Goal: Browse casually

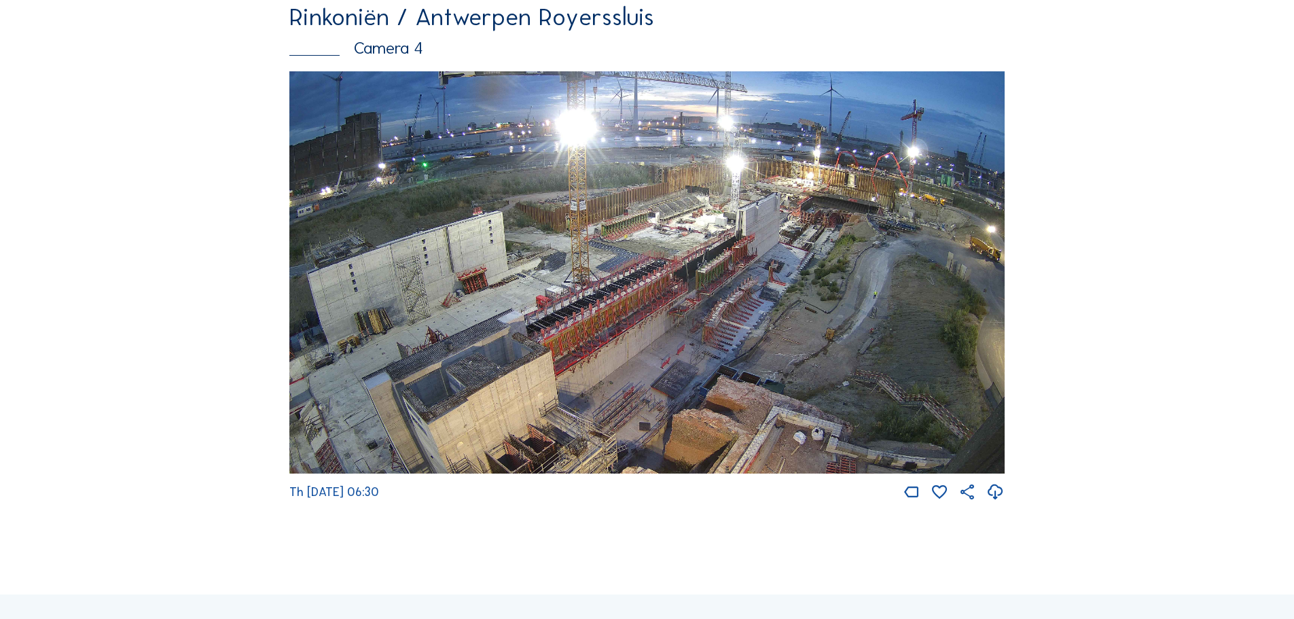
scroll to position [2378, 0]
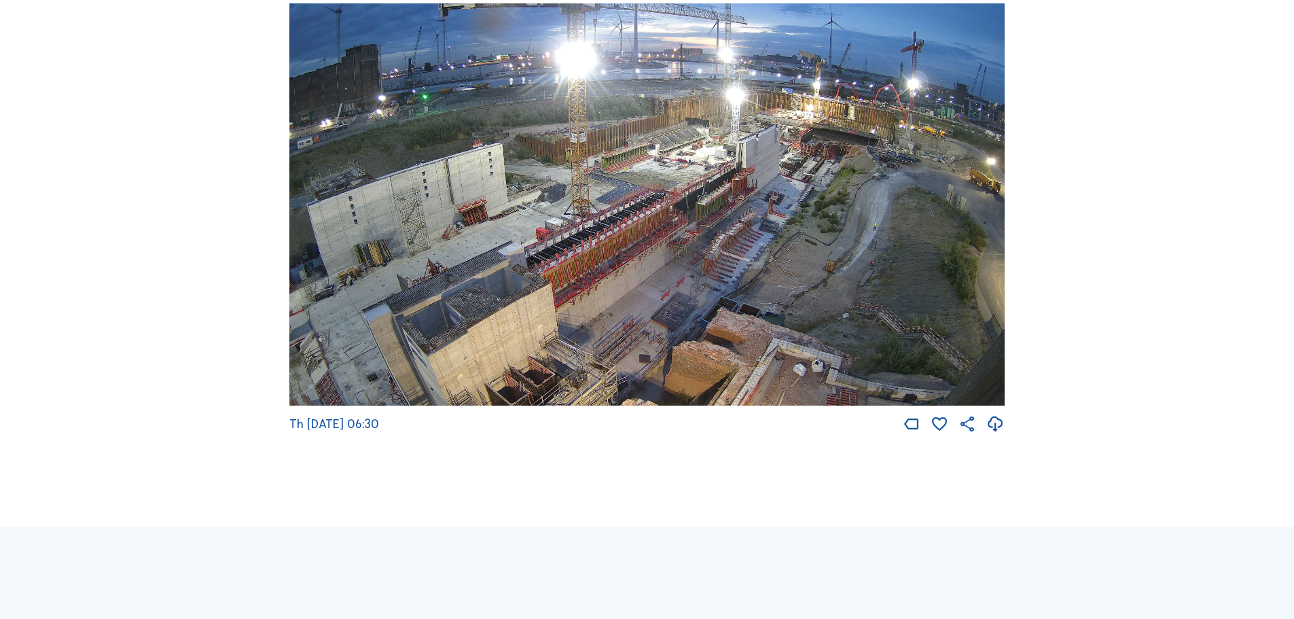
click at [835, 356] on img at bounding box center [646, 204] width 715 height 403
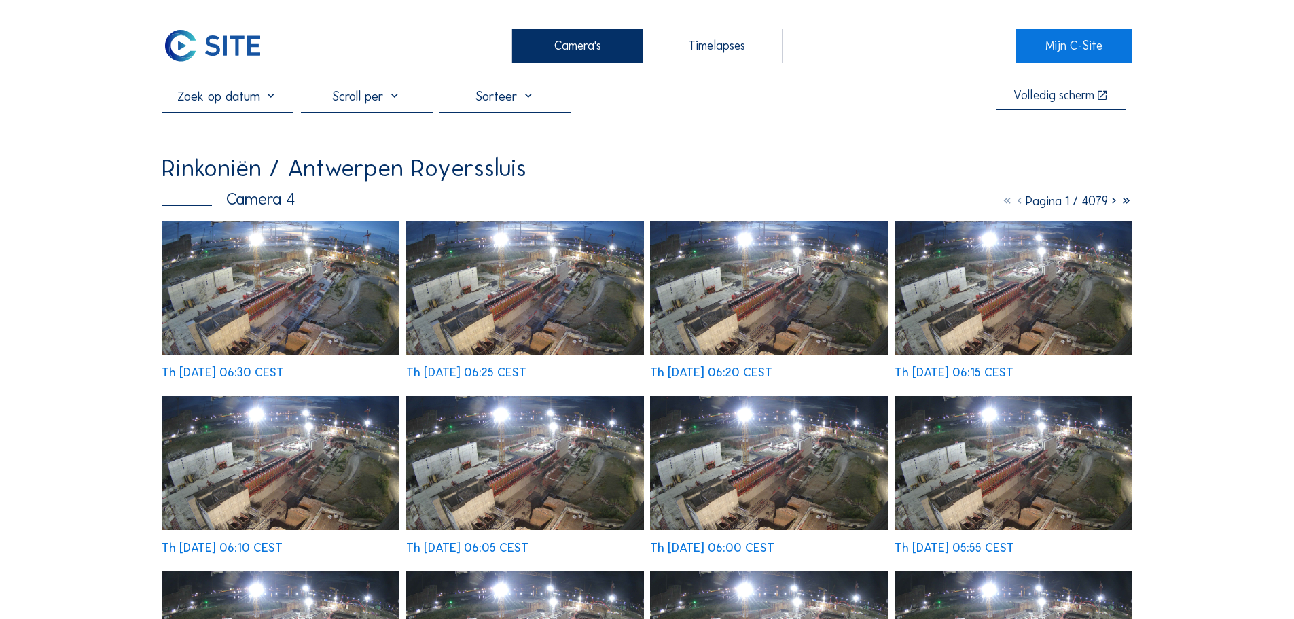
click at [378, 293] on img at bounding box center [281, 288] width 238 height 134
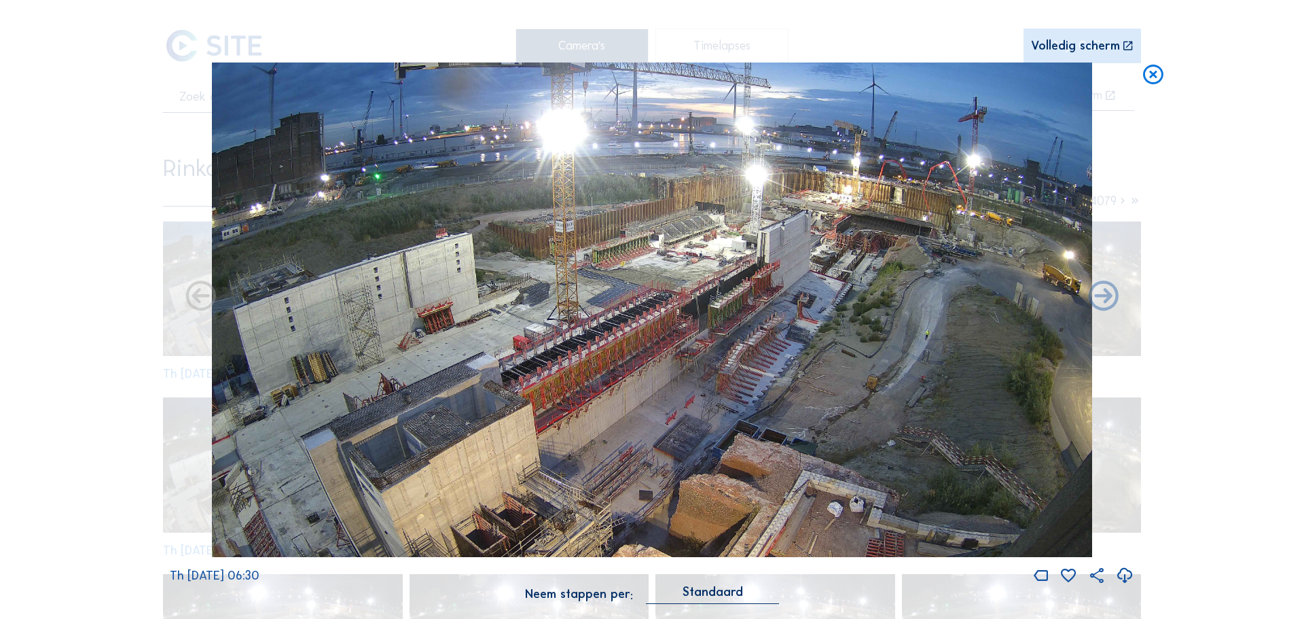
click at [1159, 78] on icon at bounding box center [1153, 74] width 24 height 25
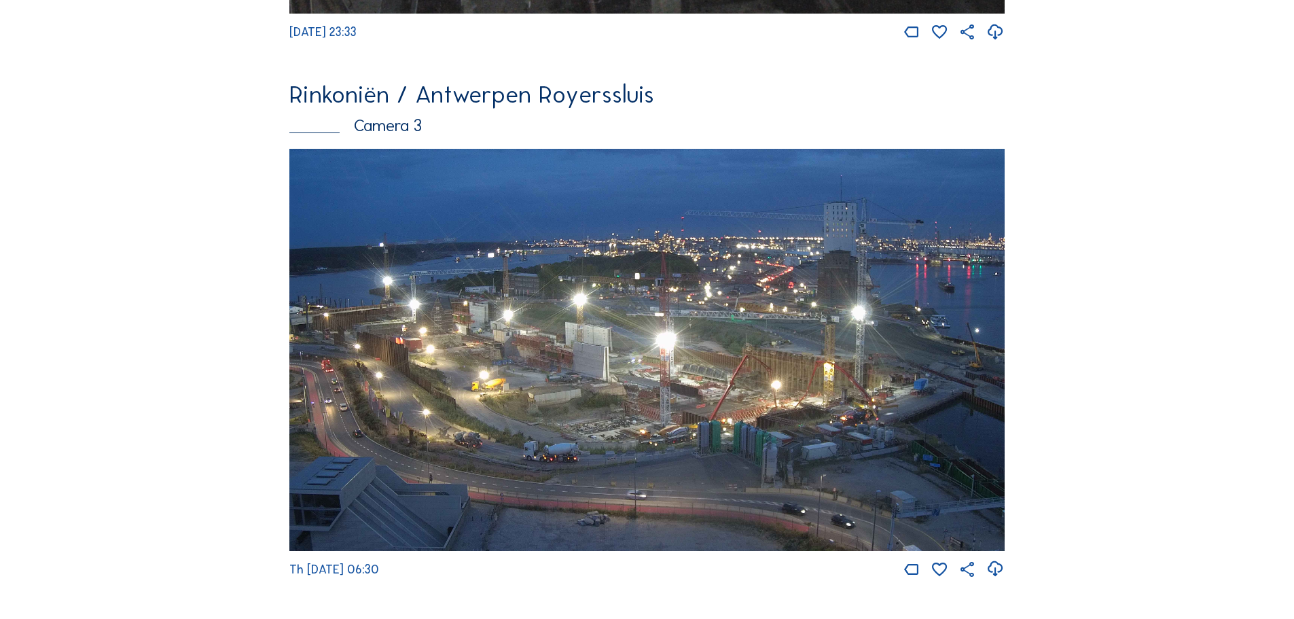
scroll to position [1700, 0]
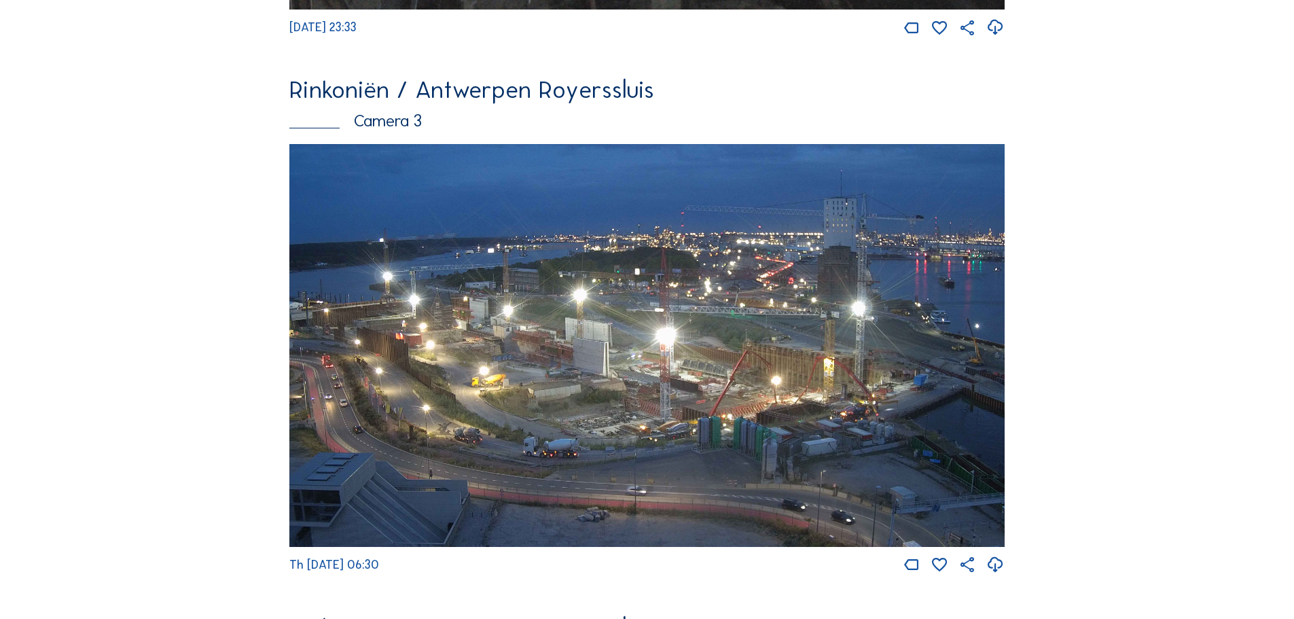
click at [448, 344] on img at bounding box center [646, 345] width 715 height 403
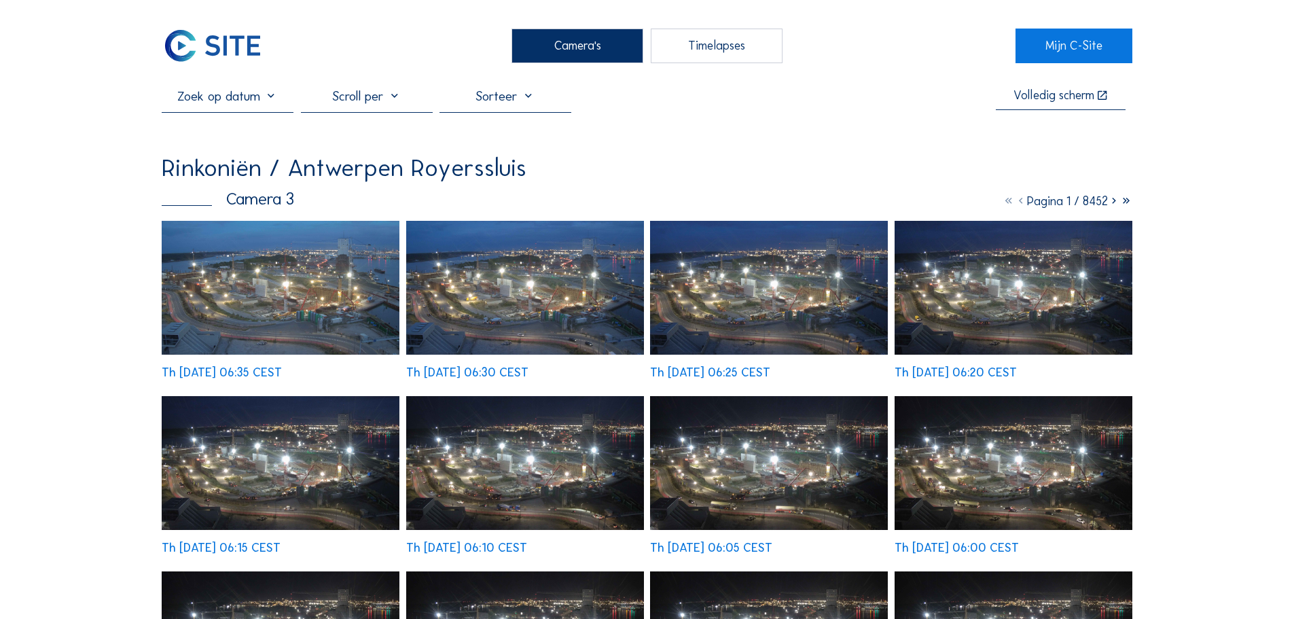
click at [358, 282] on img at bounding box center [281, 288] width 238 height 134
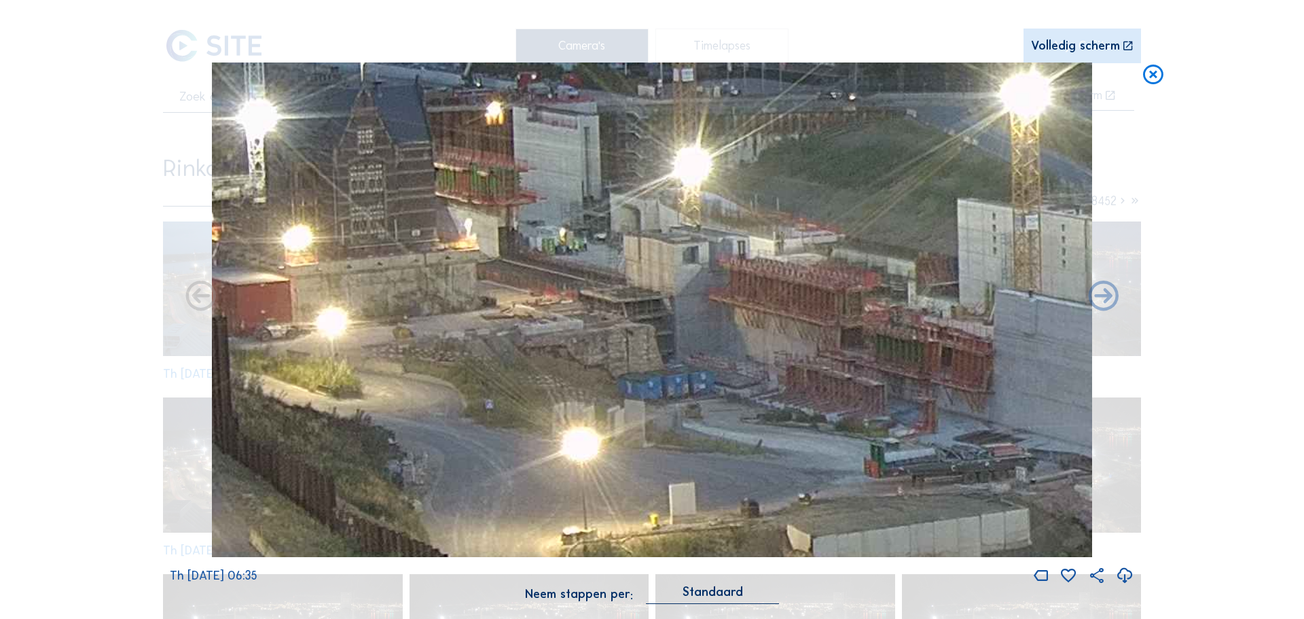
drag, startPoint x: 320, startPoint y: 315, endPoint x: 397, endPoint y: 335, distance: 80.1
click at [397, 335] on img at bounding box center [652, 309] width 880 height 495
